Goal: Information Seeking & Learning: Check status

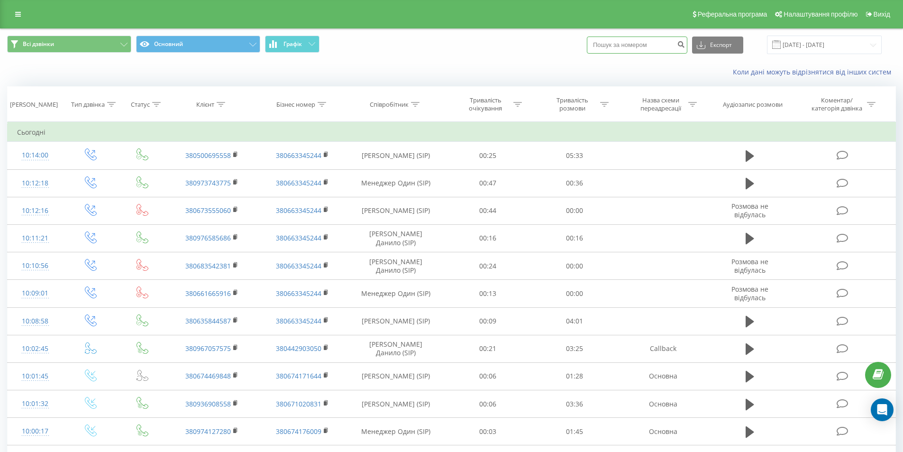
click at [620, 48] on input at bounding box center [637, 45] width 101 height 17
paste input "380684106665"
type input "380684106665"
click at [685, 46] on icon "submit" at bounding box center [681, 43] width 8 height 6
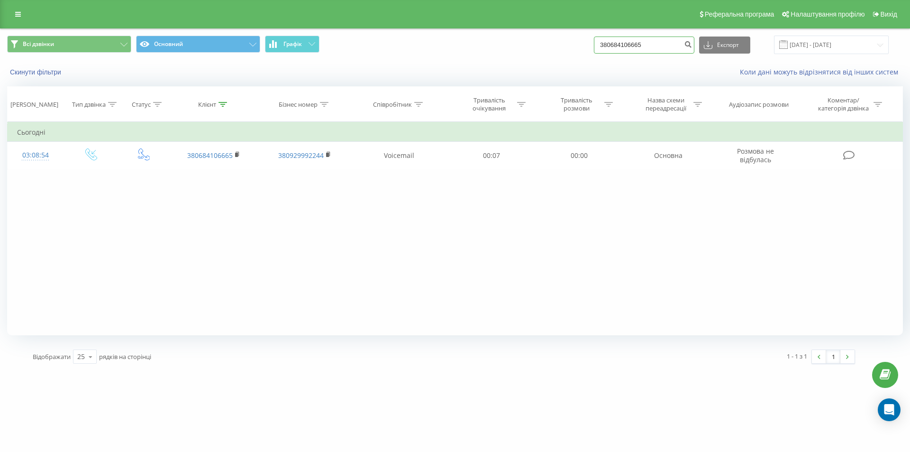
drag, startPoint x: 652, startPoint y: 44, endPoint x: 526, endPoint y: 43, distance: 126.1
click at [527, 43] on div "Всі дзвінки Основний Графік 380684106665 Експорт .csv .xls .xlsx [DATE] - [DATE]" at bounding box center [455, 45] width 896 height 18
paste input "37214279"
type input "380637214279"
click at [695, 46] on button "submit" at bounding box center [688, 45] width 13 height 17
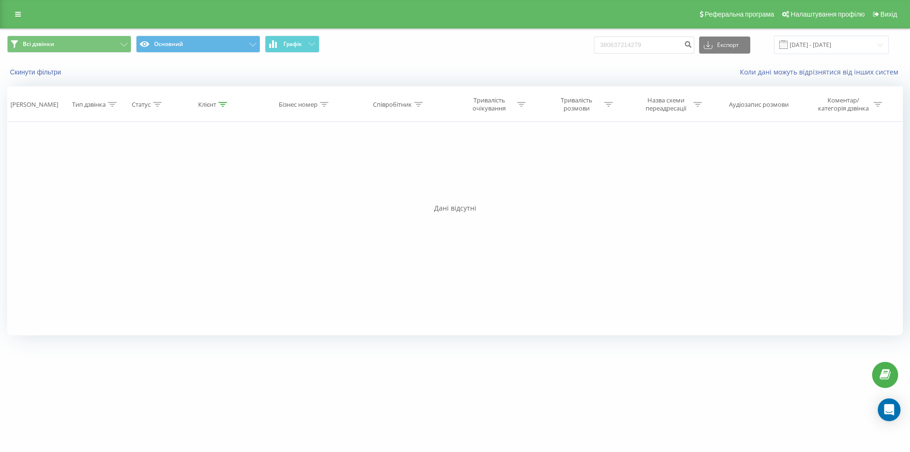
click at [27, 13] on div "Реферальна програма Налаштування профілю Вихід" at bounding box center [455, 14] width 910 height 28
click at [23, 12] on link at bounding box center [17, 14] width 17 height 13
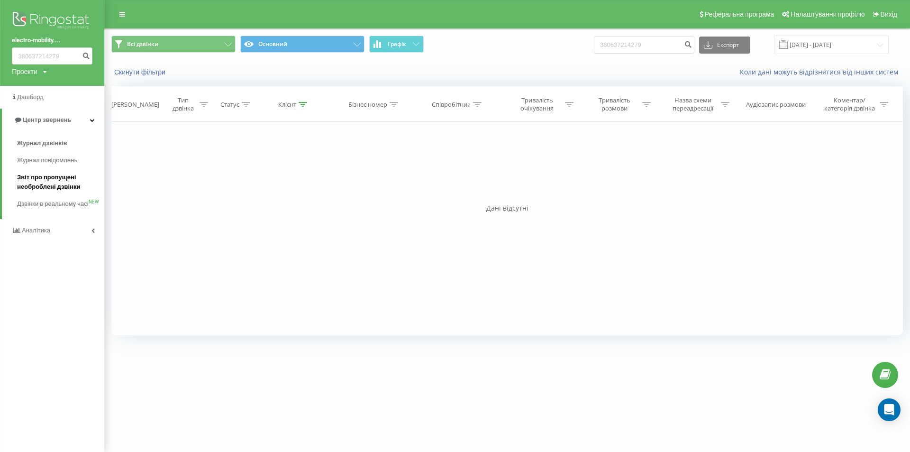
click at [37, 181] on span "Звіт про пропущені необроблені дзвінки" at bounding box center [58, 182] width 82 height 19
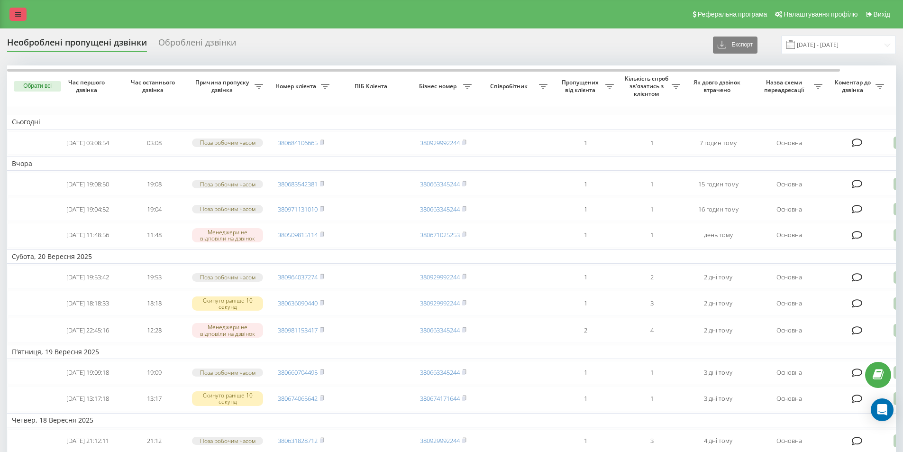
click at [18, 14] on icon at bounding box center [18, 14] width 6 height 7
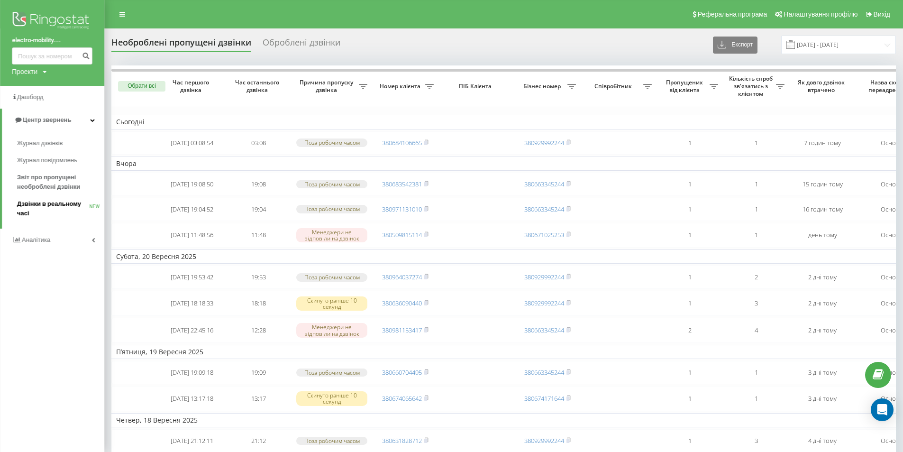
click at [35, 207] on span "Дзвінки в реальному часі" at bounding box center [53, 208] width 72 height 19
